Goal: Task Accomplishment & Management: Manage account settings

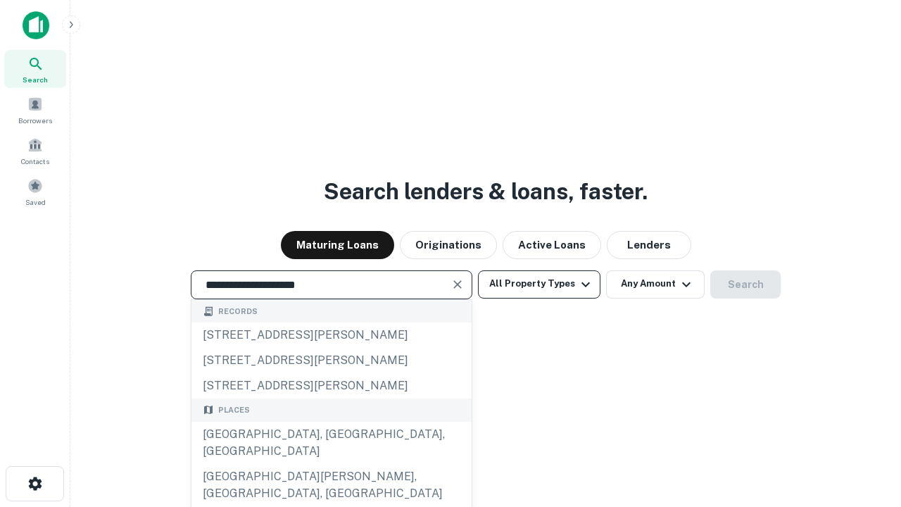
click at [331, 464] on div "[GEOGRAPHIC_DATA], [GEOGRAPHIC_DATA], [GEOGRAPHIC_DATA]" at bounding box center [331, 443] width 280 height 42
click at [539, 284] on button "All Property Types" at bounding box center [539, 284] width 122 height 28
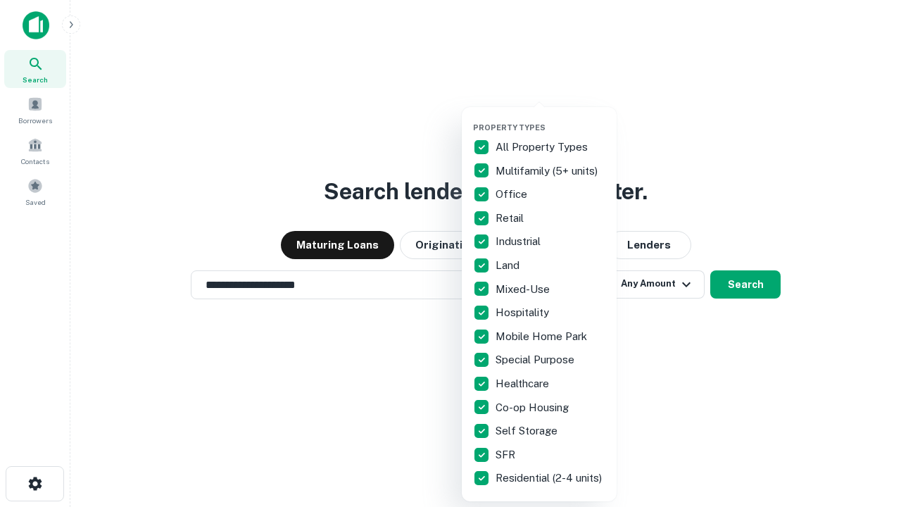
type input "**********"
click at [550, 118] on button "button" at bounding box center [550, 118] width 155 height 1
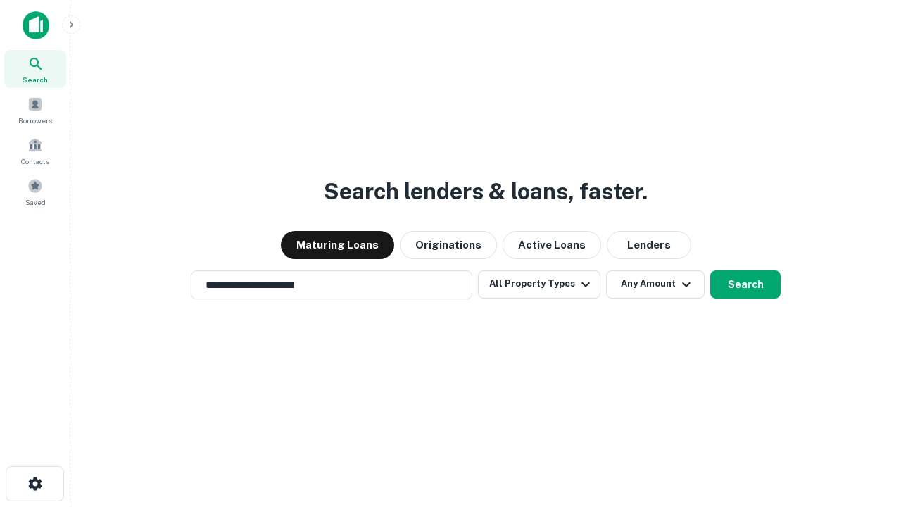
scroll to position [8, 170]
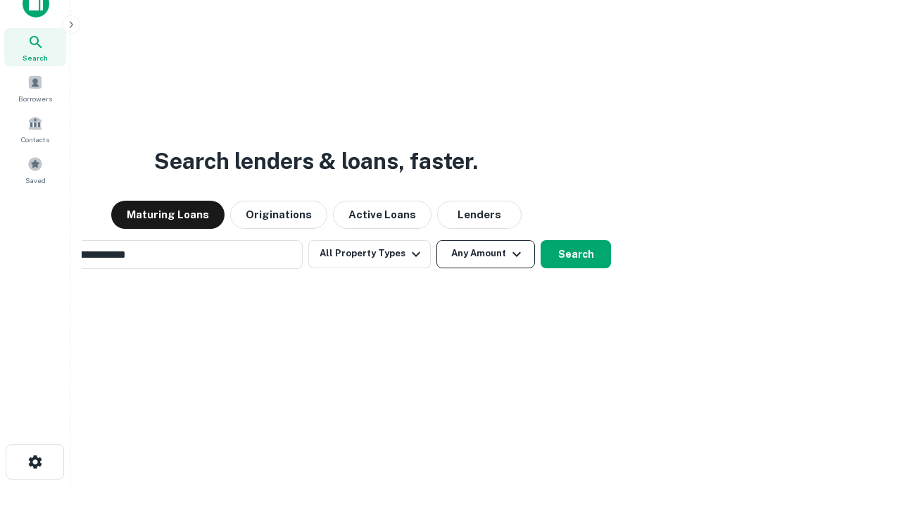
click at [436, 240] on button "Any Amount" at bounding box center [485, 254] width 99 height 28
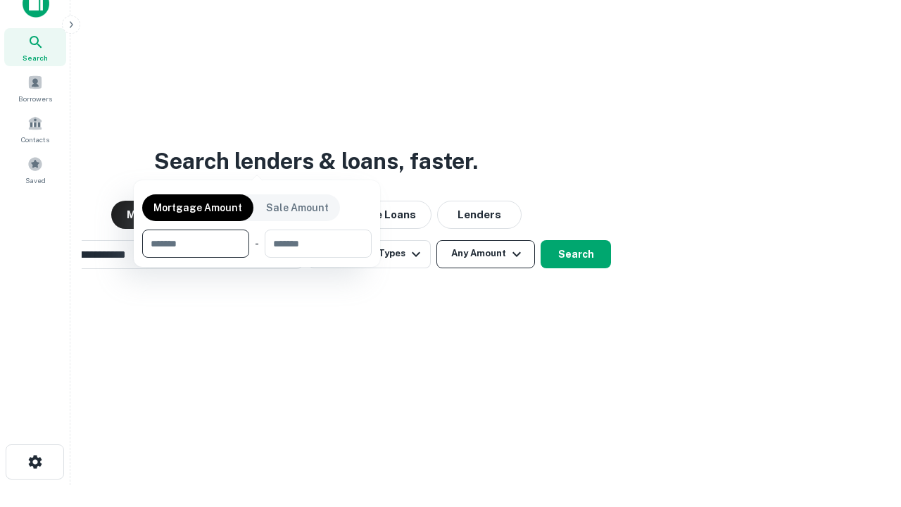
scroll to position [23, 0]
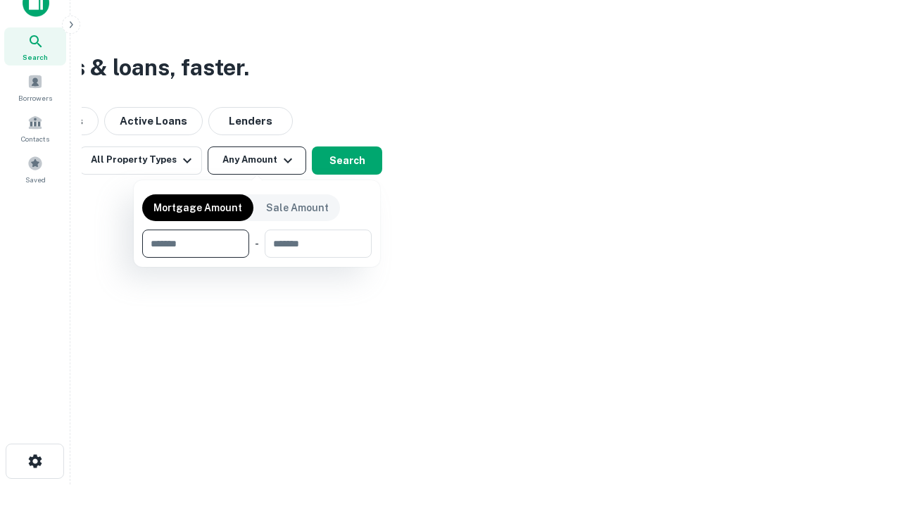
type input "*******"
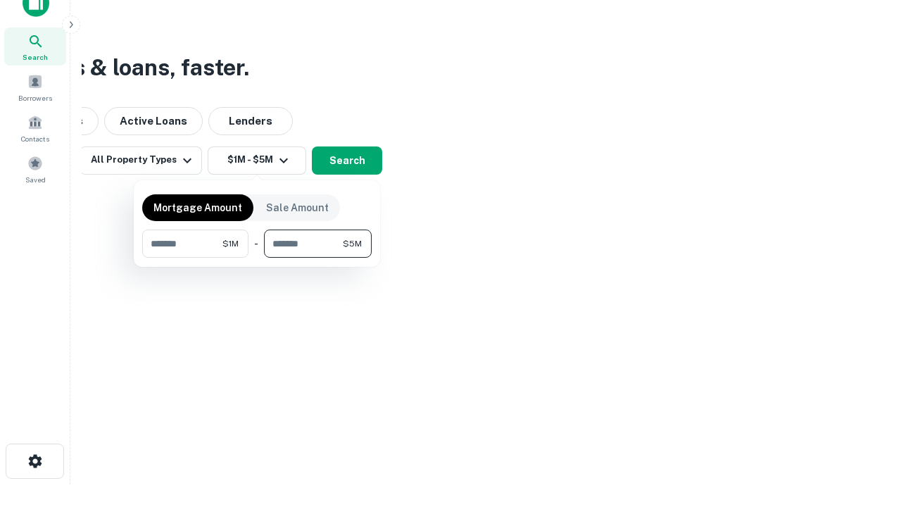
type input "*******"
click at [257, 258] on button "button" at bounding box center [256, 258] width 229 height 1
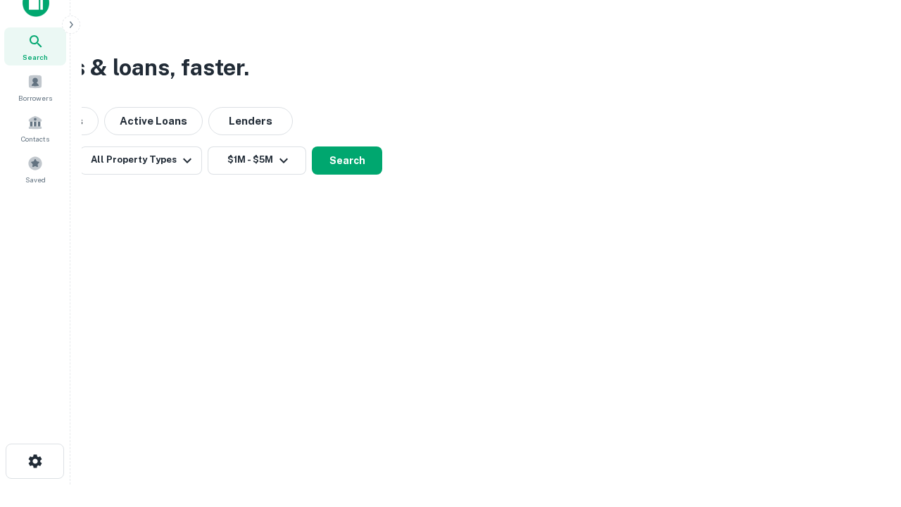
scroll to position [8, 260]
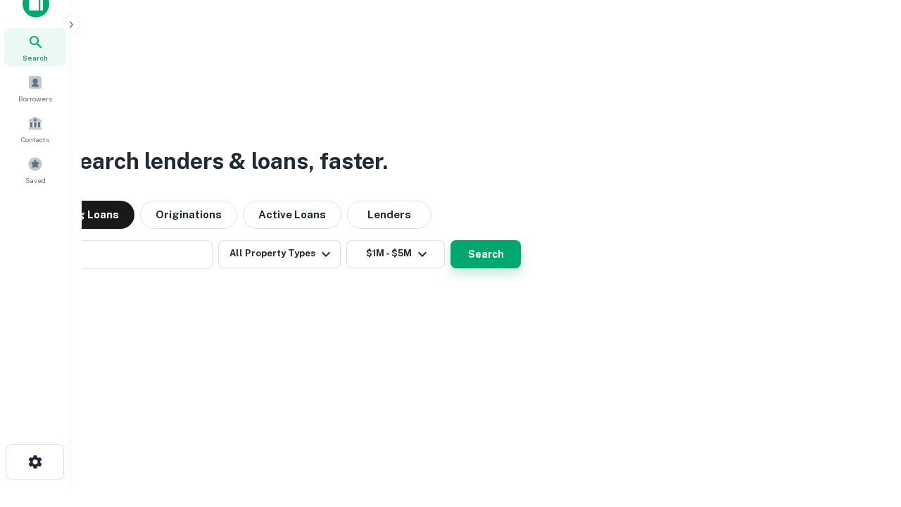
click at [450, 240] on button "Search" at bounding box center [485, 254] width 70 height 28
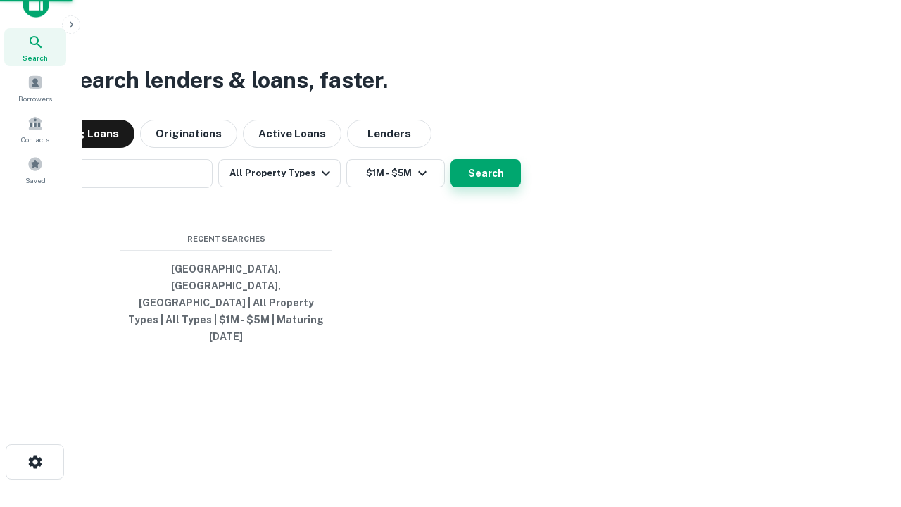
scroll to position [37, 398]
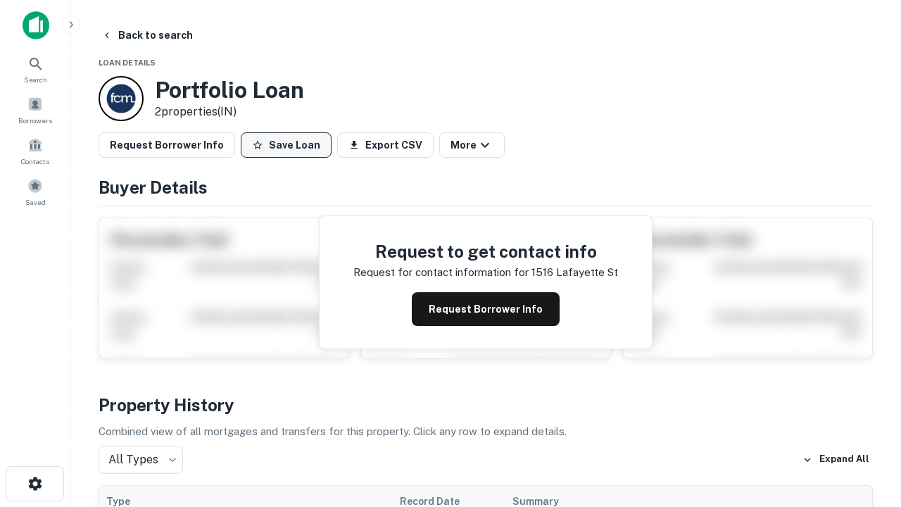
click at [286, 145] on button "Save Loan" at bounding box center [286, 144] width 91 height 25
click at [289, 145] on button "Loan Saved" at bounding box center [289, 144] width 97 height 25
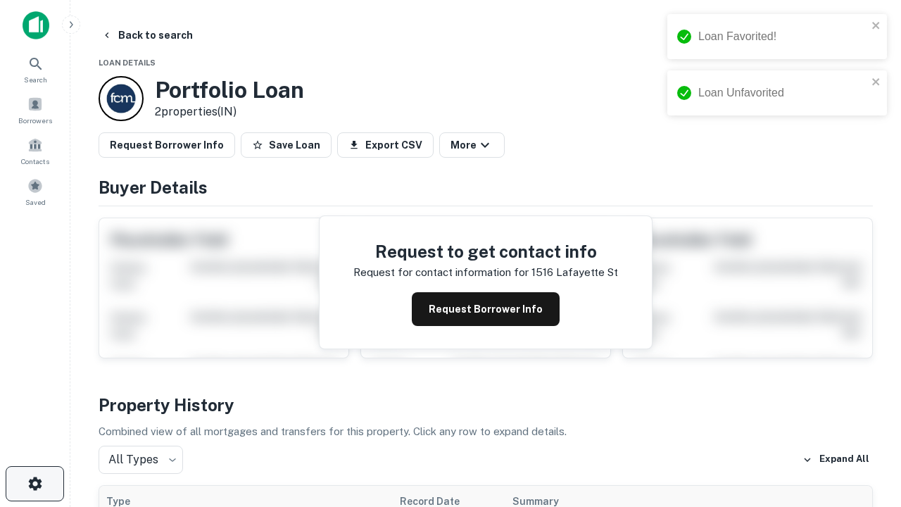
click at [34, 483] on icon "button" at bounding box center [35, 483] width 17 height 17
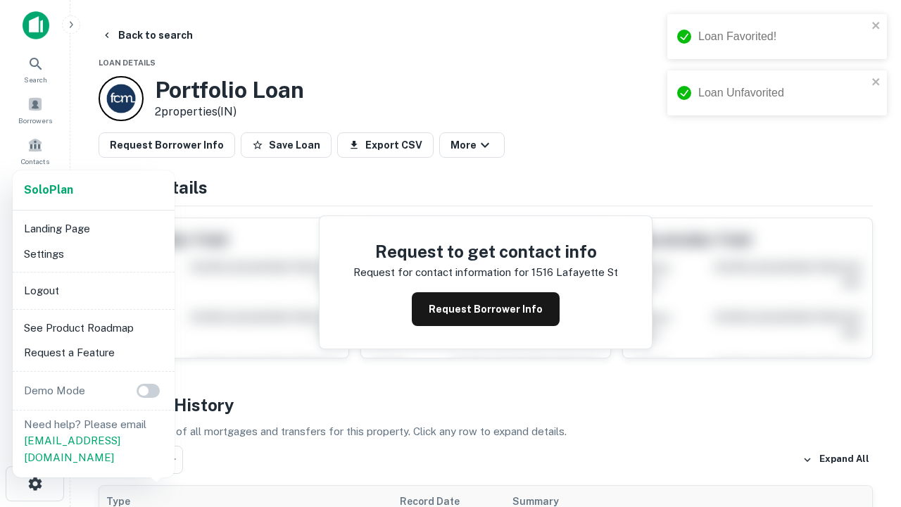
click at [93, 290] on li "Logout" at bounding box center [93, 290] width 151 height 25
